Goal: Information Seeking & Learning: Learn about a topic

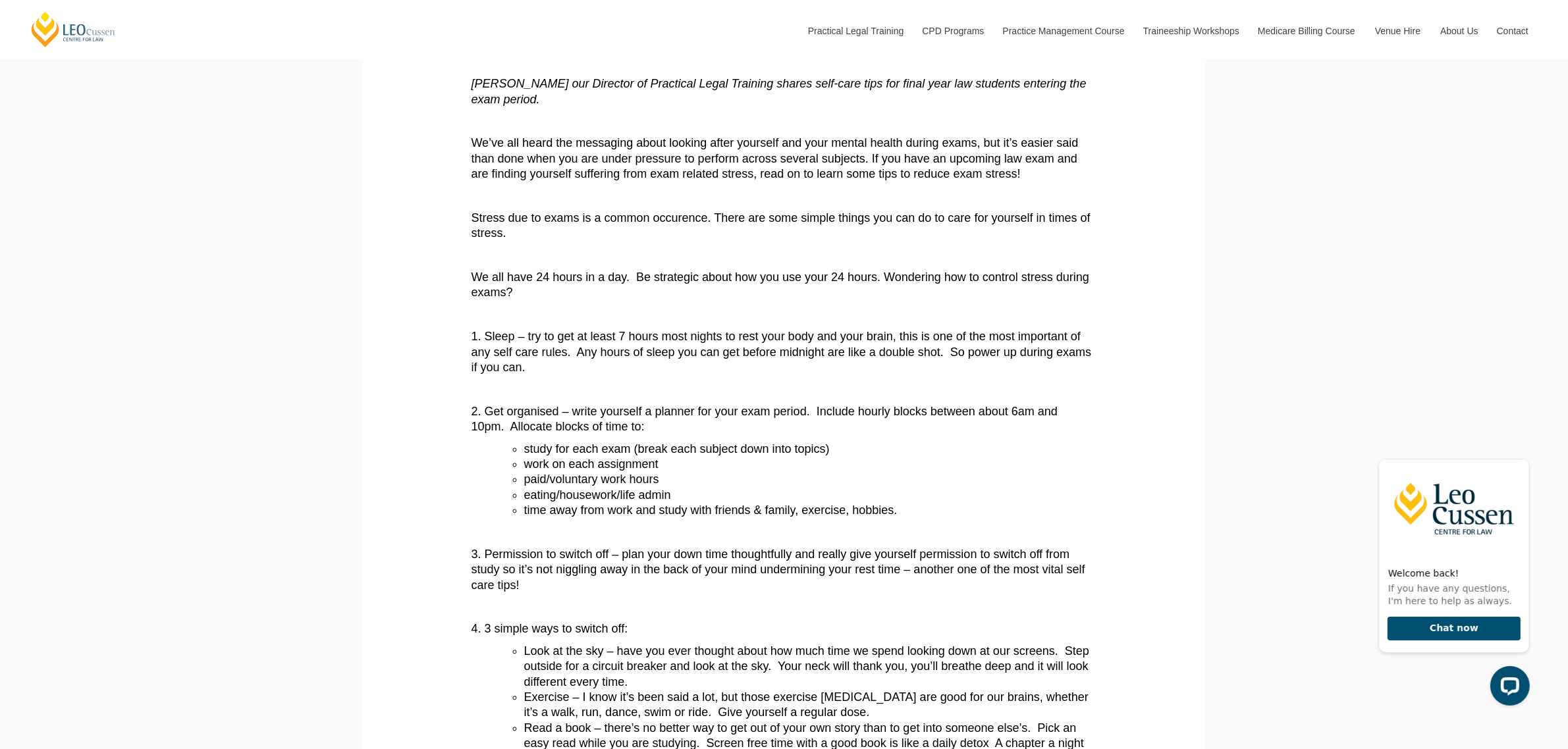
scroll to position [247, 0]
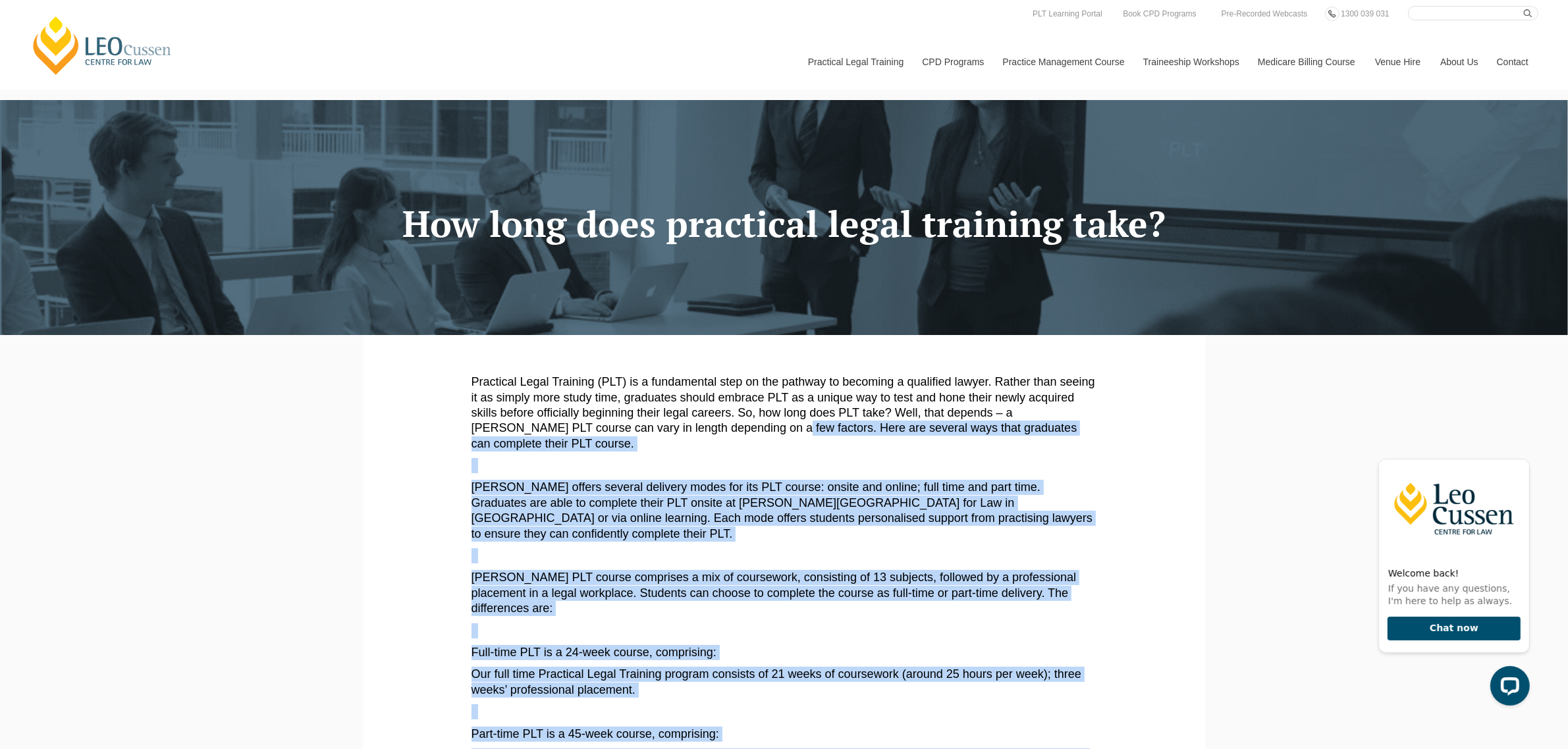
drag, startPoint x: 465, startPoint y: 258, endPoint x: 729, endPoint y: 423, distance: 311.3
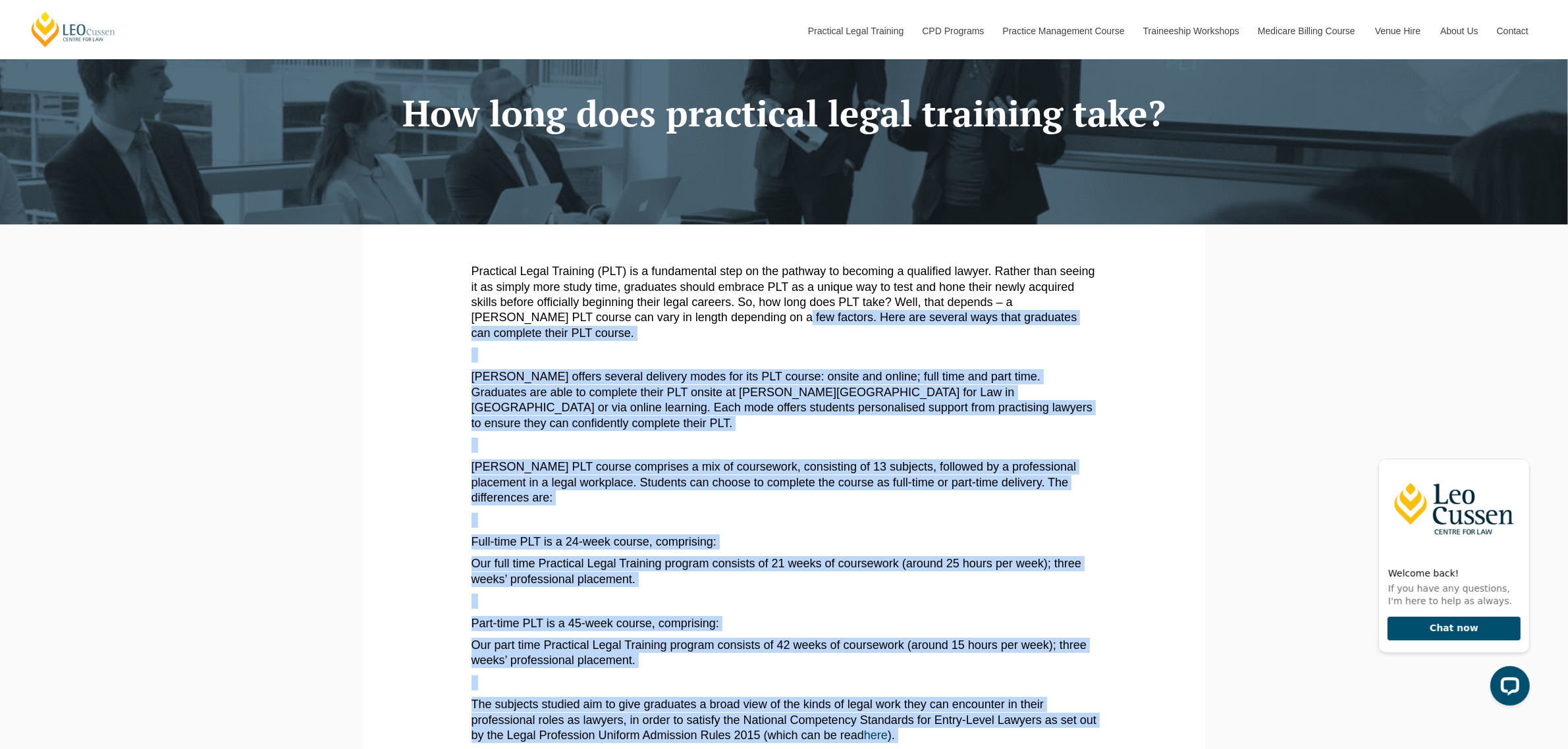
scroll to position [82, 0]
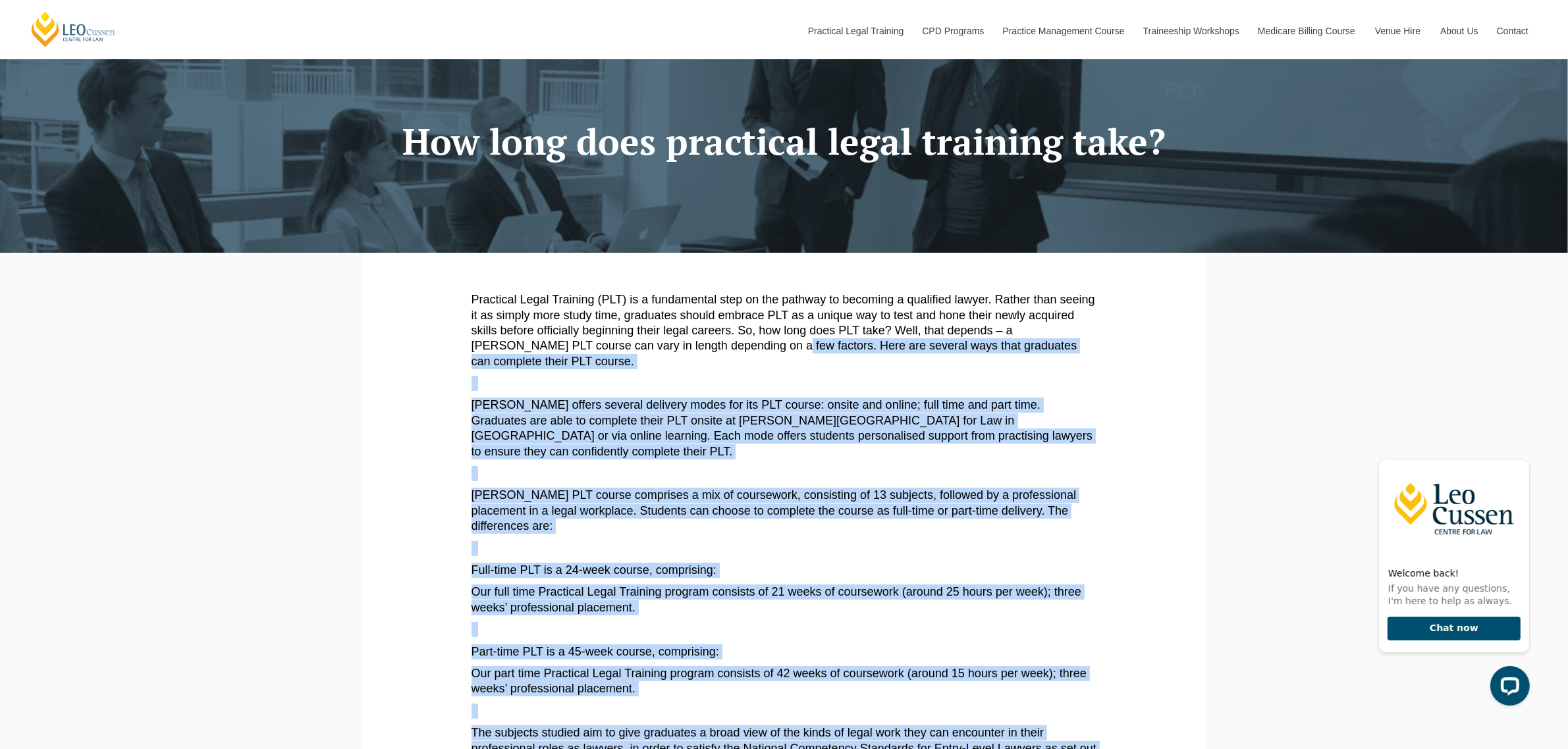
click at [531, 506] on span "Leo Cussen’s PLT course comprises a mix of coursework, consisting of 13 subject…" at bounding box center [774, 510] width 605 height 44
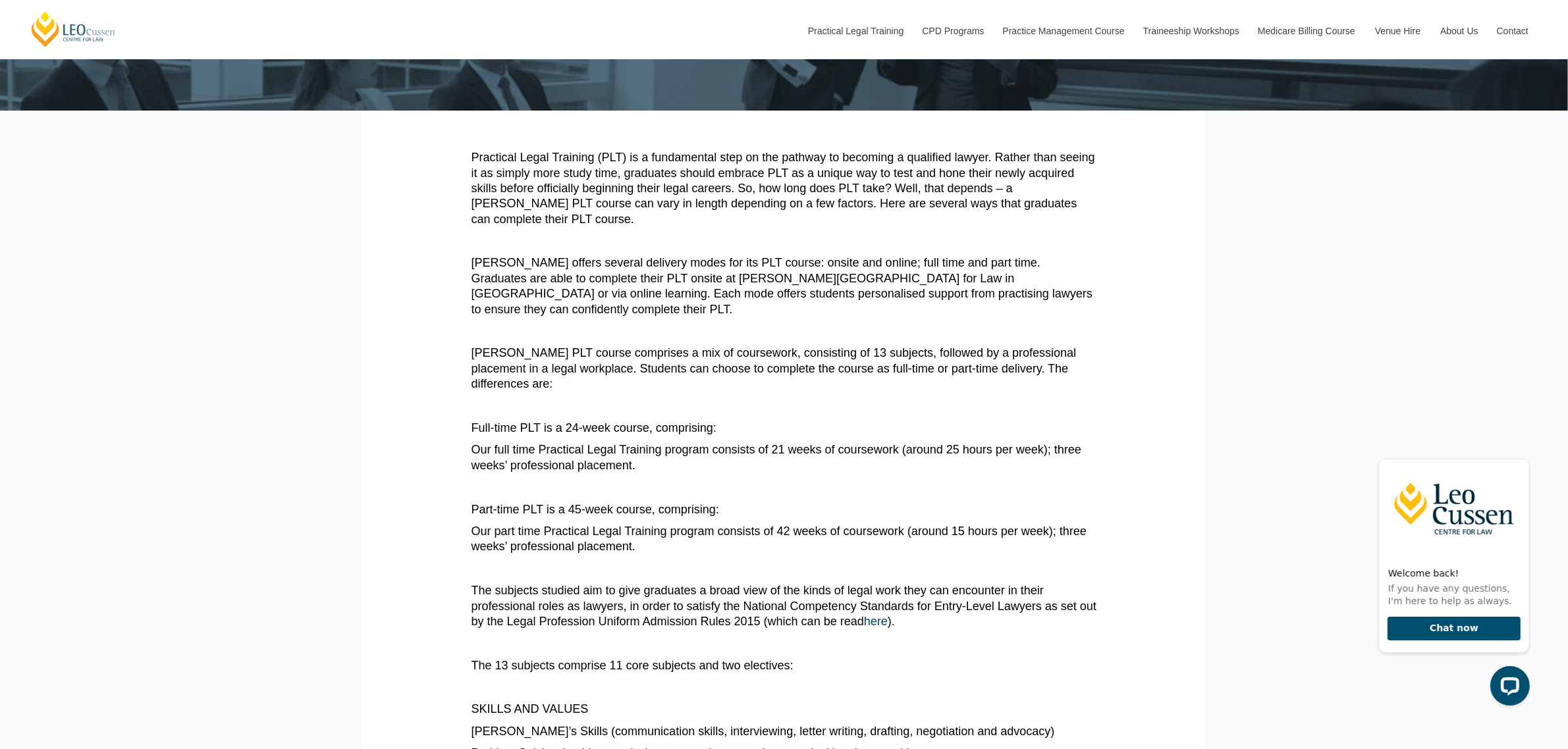
scroll to position [247, 0]
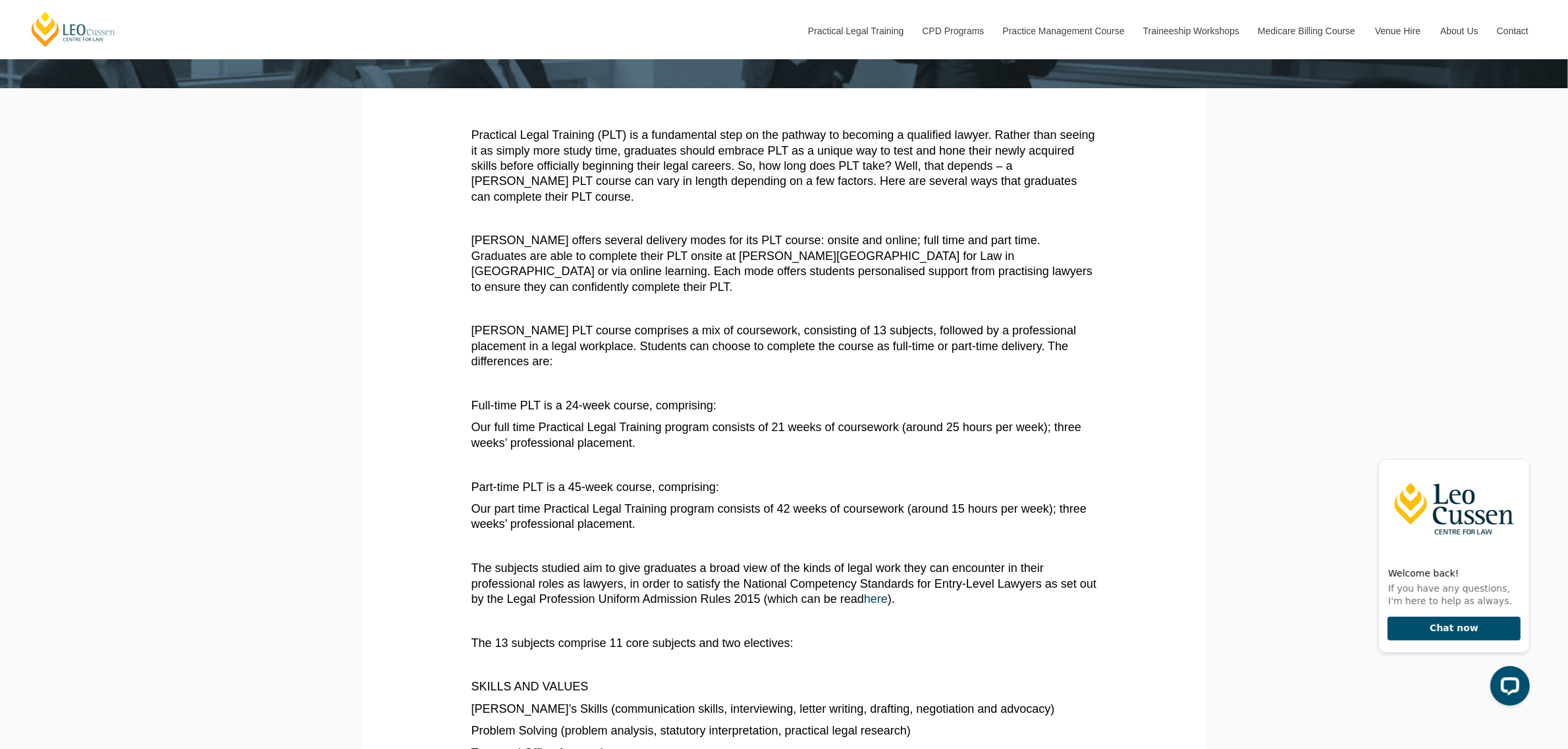
click at [570, 480] on span "Part-time PLT is a 45-week course, comprising:" at bounding box center [595, 486] width 247 height 13
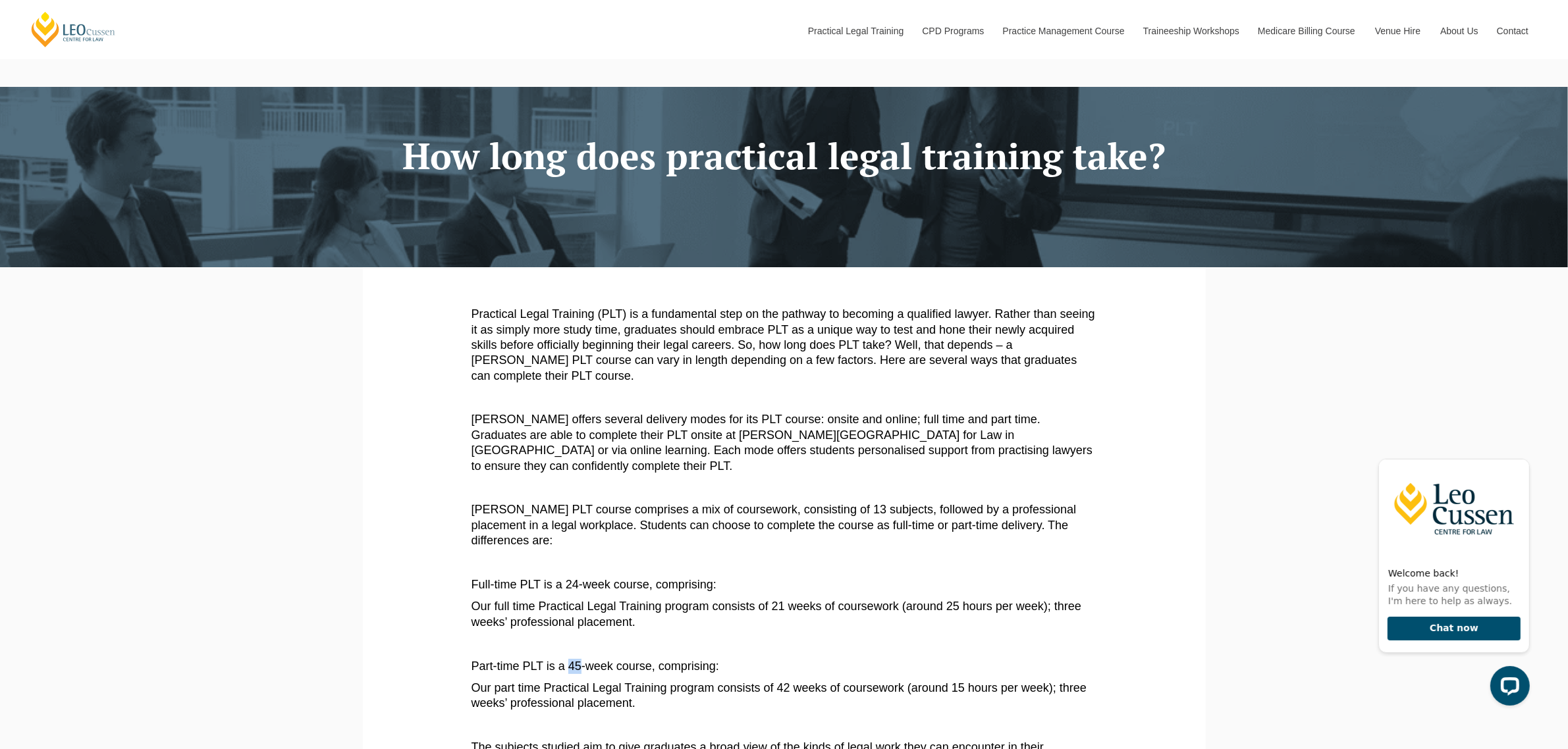
scroll to position [0, 0]
